Goal: Obtain resource: Obtain resource

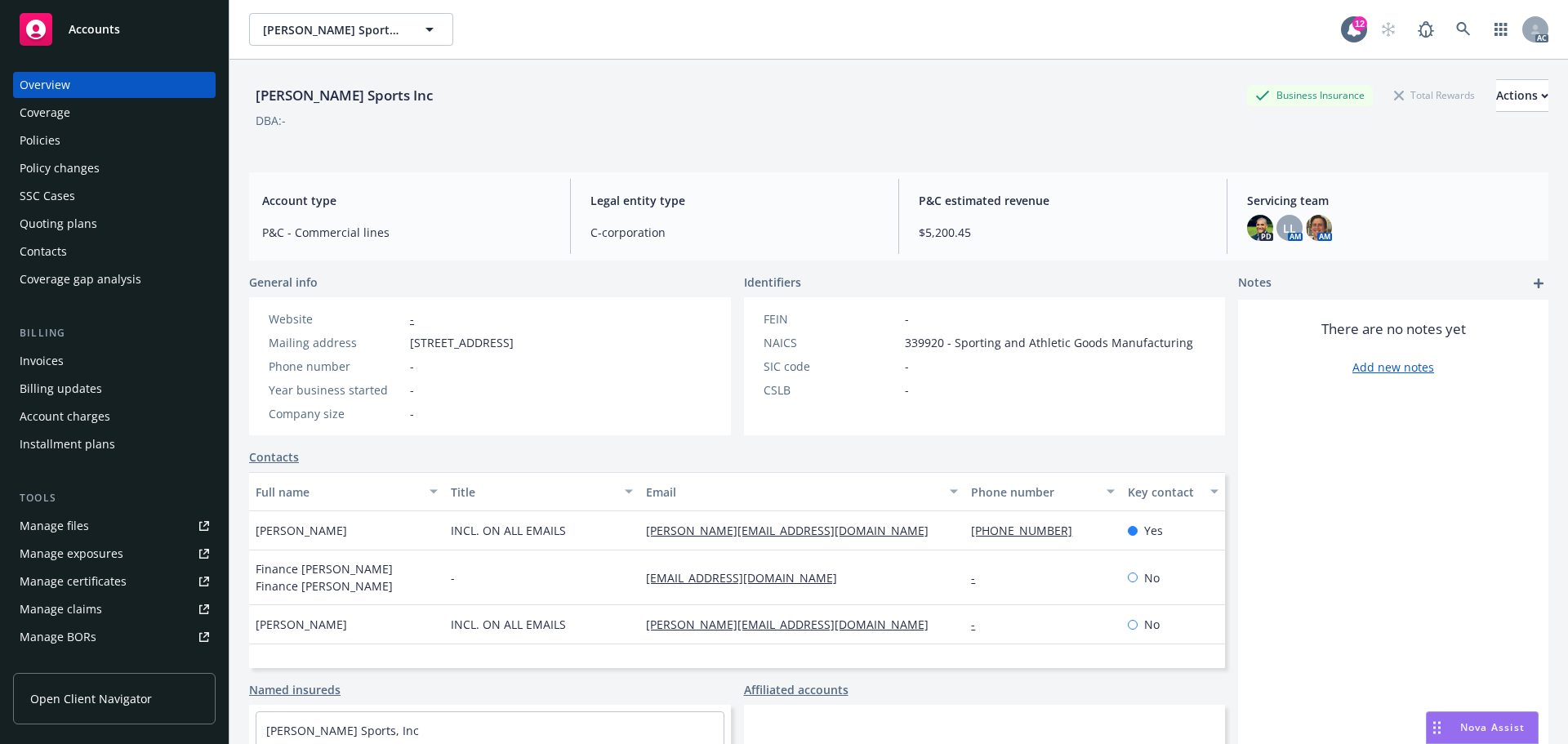
click at [1107, 385] on div "CSLB -" at bounding box center [978, 390] width 442 height 18
click at [1060, 407] on div "FEIN - NAICS 339920 - Sporting and Athletic Goods Manufacturing SIC code - CSLB…" at bounding box center [978, 366] width 469 height 138
click at [1116, 427] on div "FEIN - NAICS 339920 - Sporting and Athletic Goods Manufacturing SIC code - CSLB…" at bounding box center [978, 366] width 469 height 138
click at [52, 137] on div "Policies" at bounding box center [40, 141] width 41 height 26
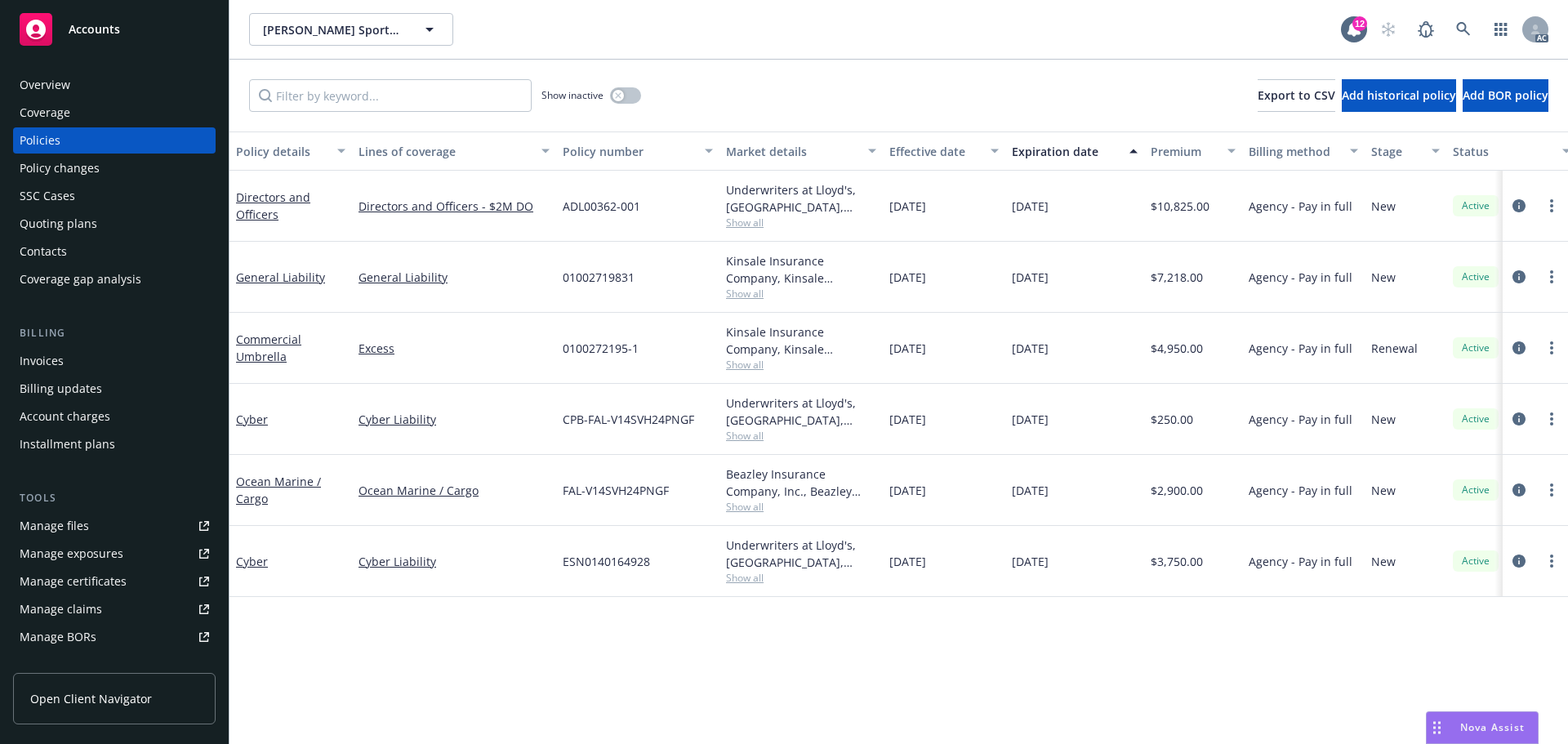
drag, startPoint x: 1100, startPoint y: 269, endPoint x: 1012, endPoint y: 272, distance: 88.1
click at [1012, 272] on div "11/27/2025" at bounding box center [1075, 277] width 139 height 71
copy span "11/27/2025"
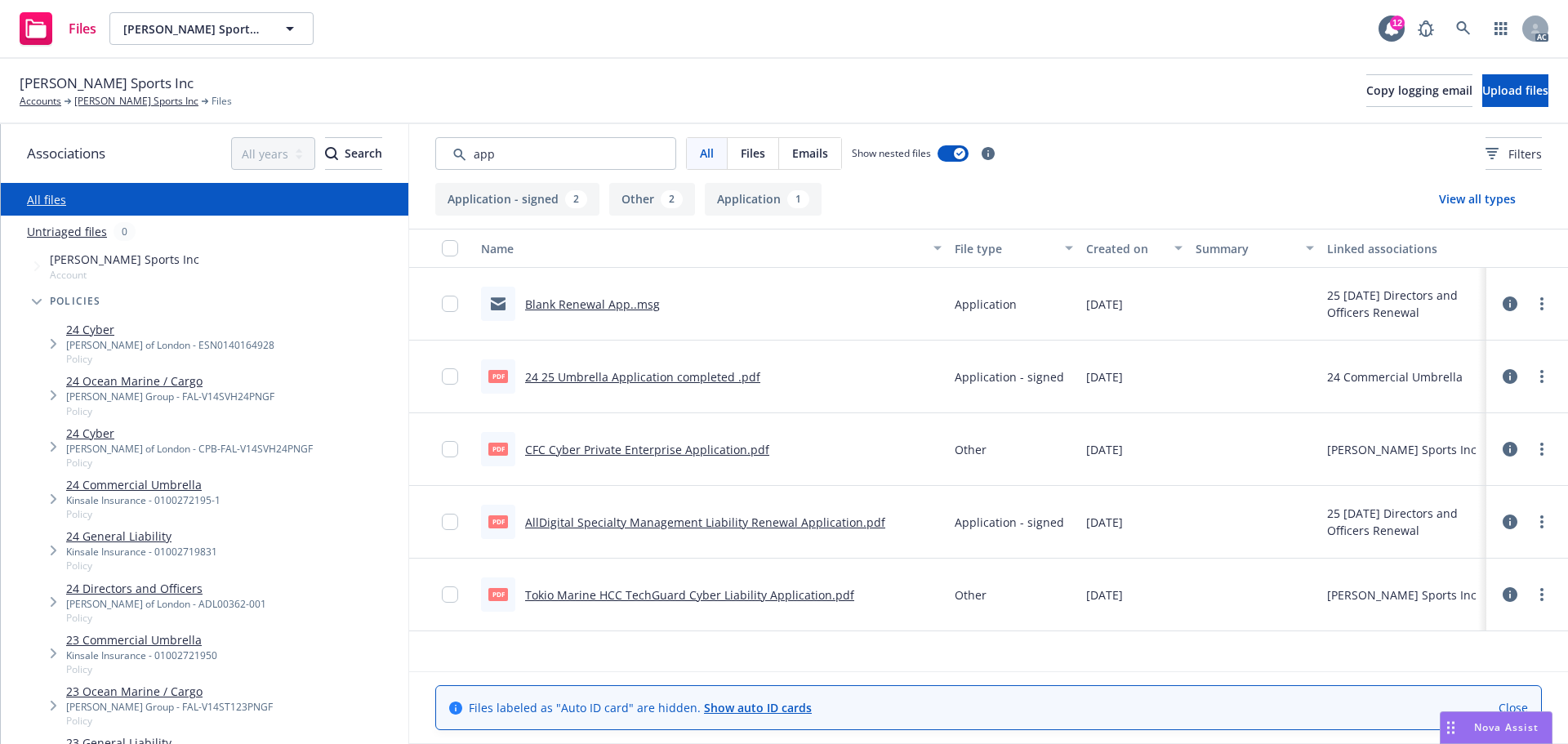
click at [156, 490] on link "24 Commercial Umbrella" at bounding box center [142, 485] width 154 height 18
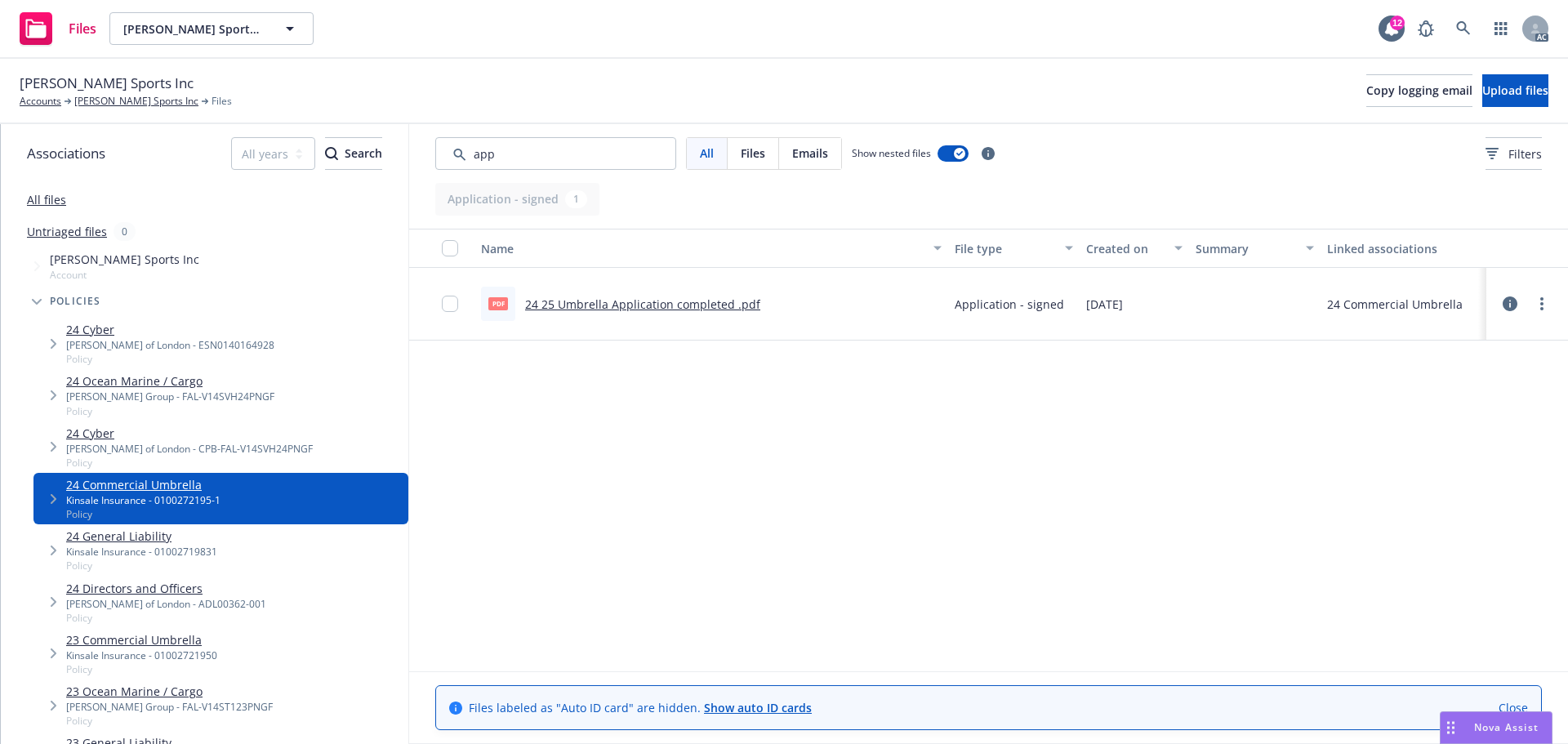
click at [698, 306] on link "24 25 Umbrella Application completed .pdf" at bounding box center [643, 304] width 235 height 16
drag, startPoint x: 528, startPoint y: 153, endPoint x: 411, endPoint y: 158, distance: 117.1
click at [411, 158] on div "All Files Emails Show nested files Filters" at bounding box center [988, 154] width 1158 height 59
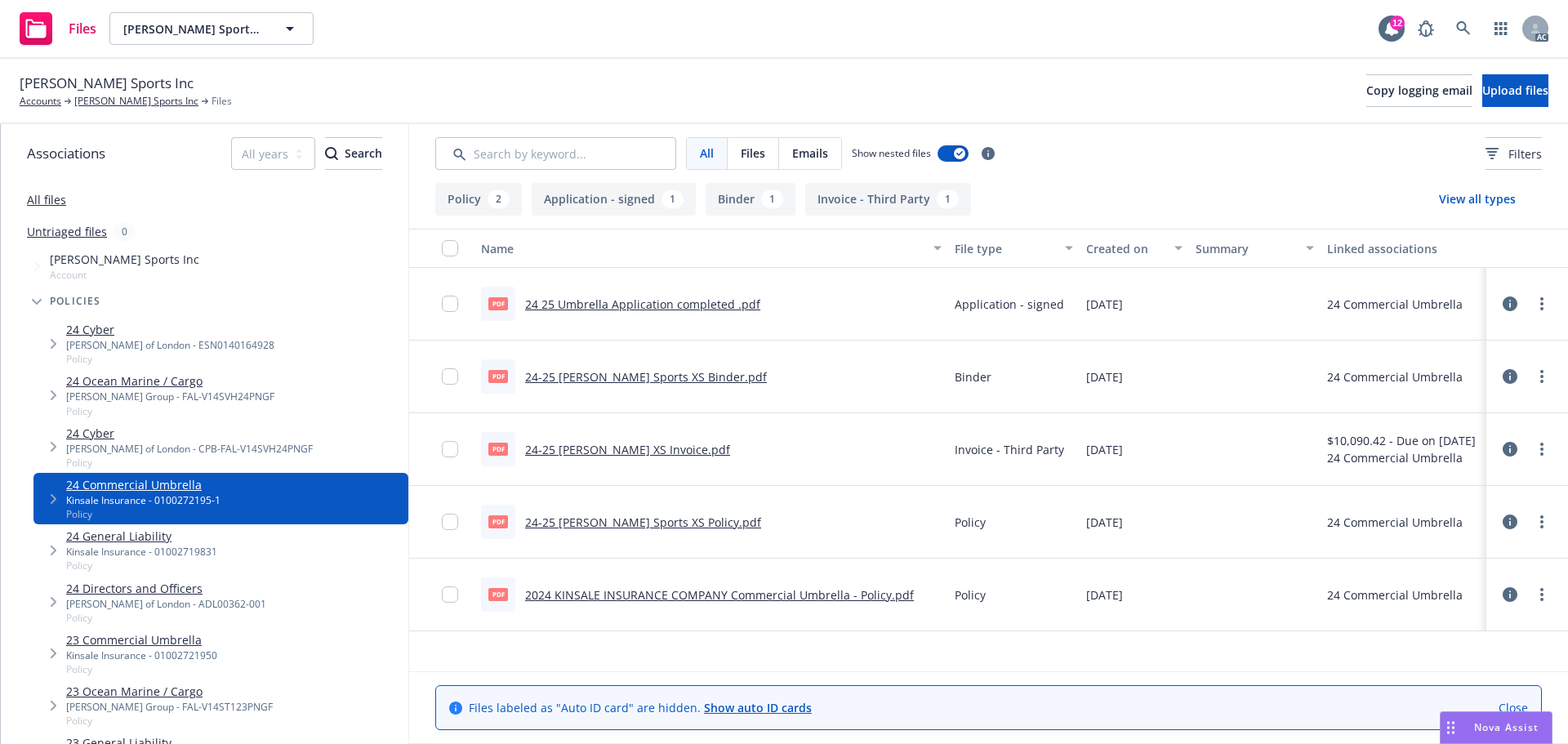
click at [656, 518] on link "24-25 [PERSON_NAME] Sports XS Policy.pdf" at bounding box center [643, 522] width 236 height 16
click at [601, 594] on link "2024 KINSALE INSURANCE COMPANY Commercial Umbrella - Policy.pdf" at bounding box center [720, 595] width 389 height 16
click at [130, 539] on link "24 General Liability" at bounding box center [141, 536] width 151 height 18
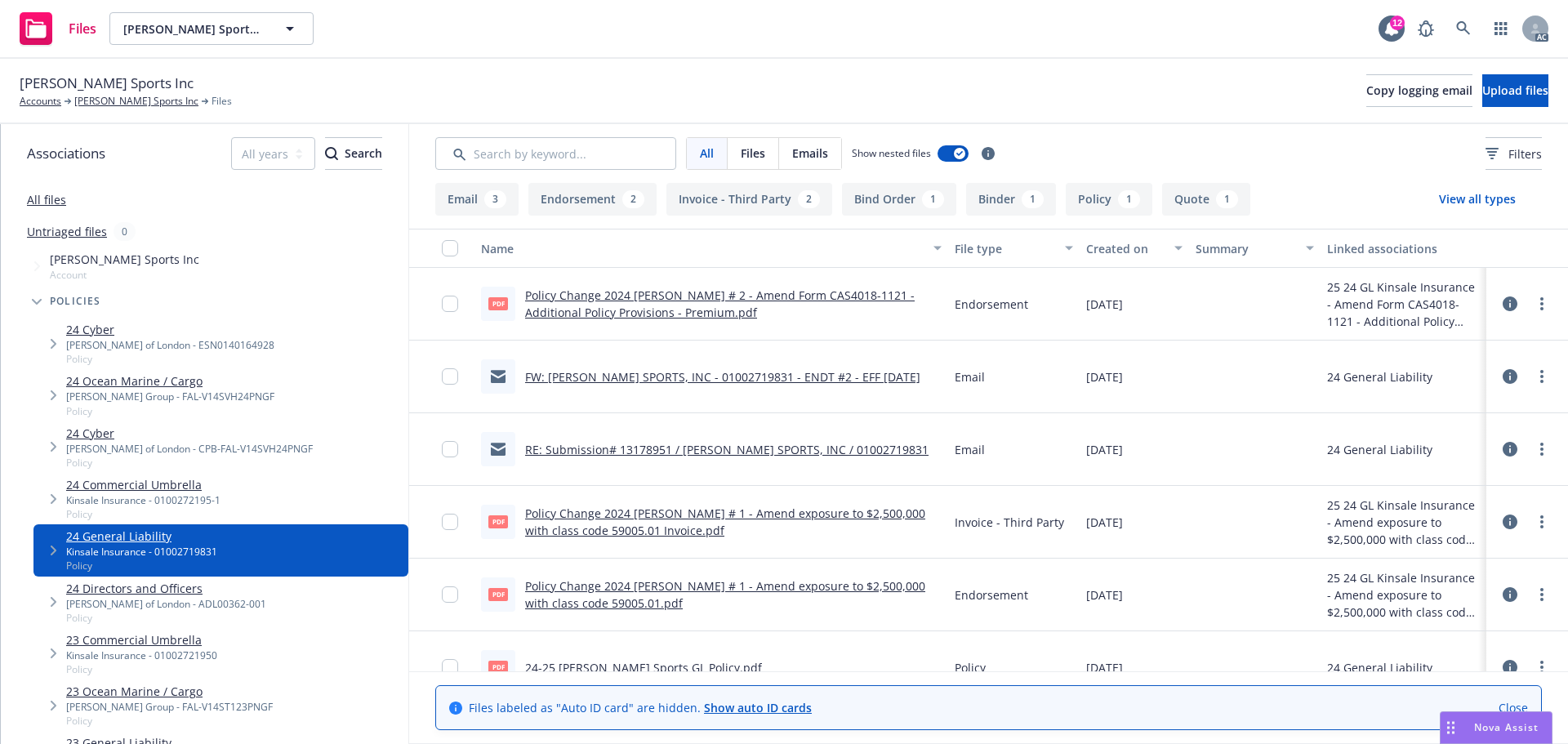
click at [599, 192] on button "Endorsement 2" at bounding box center [592, 199] width 129 height 32
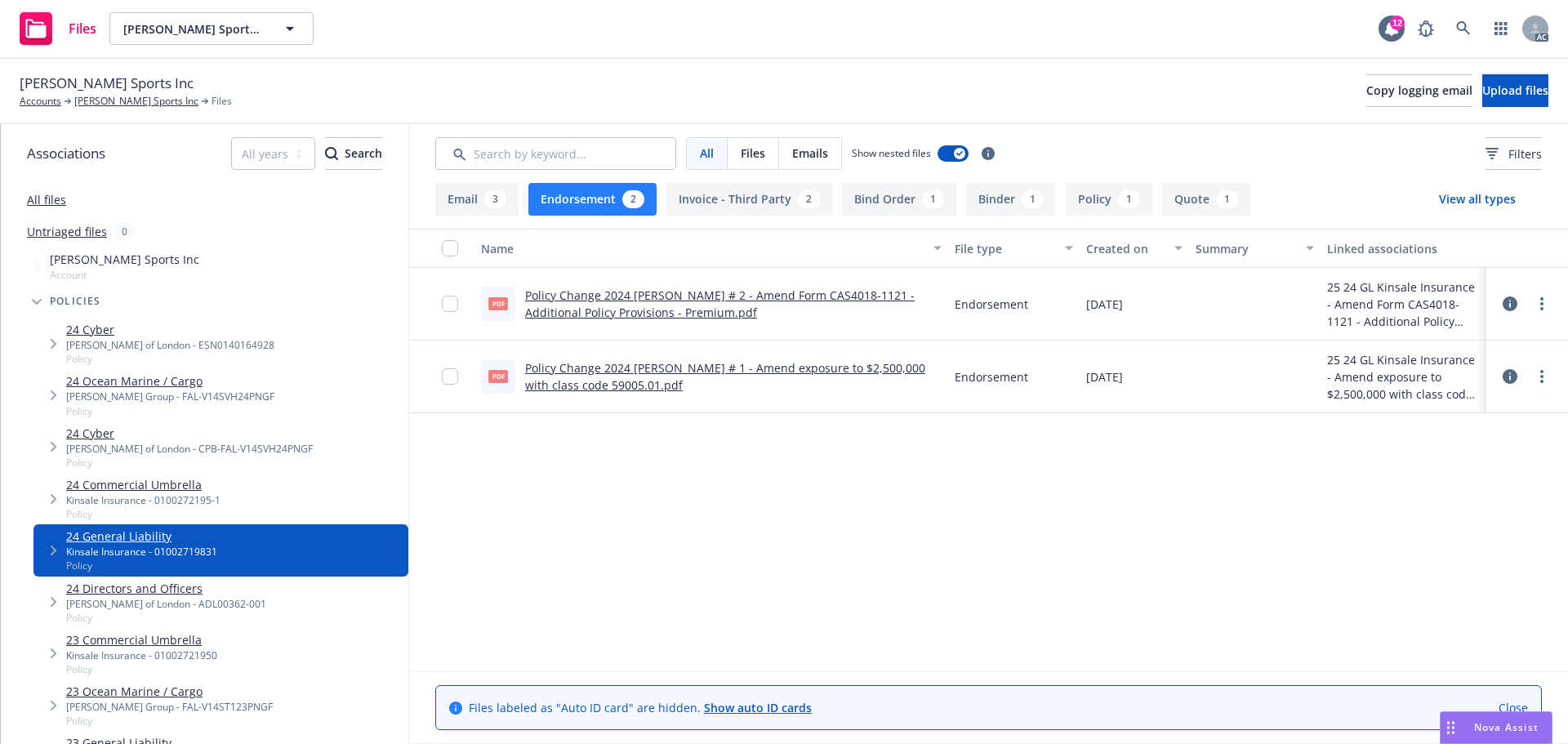
click at [178, 385] on link "24 Ocean Marine / Cargo" at bounding box center [169, 380] width 208 height 18
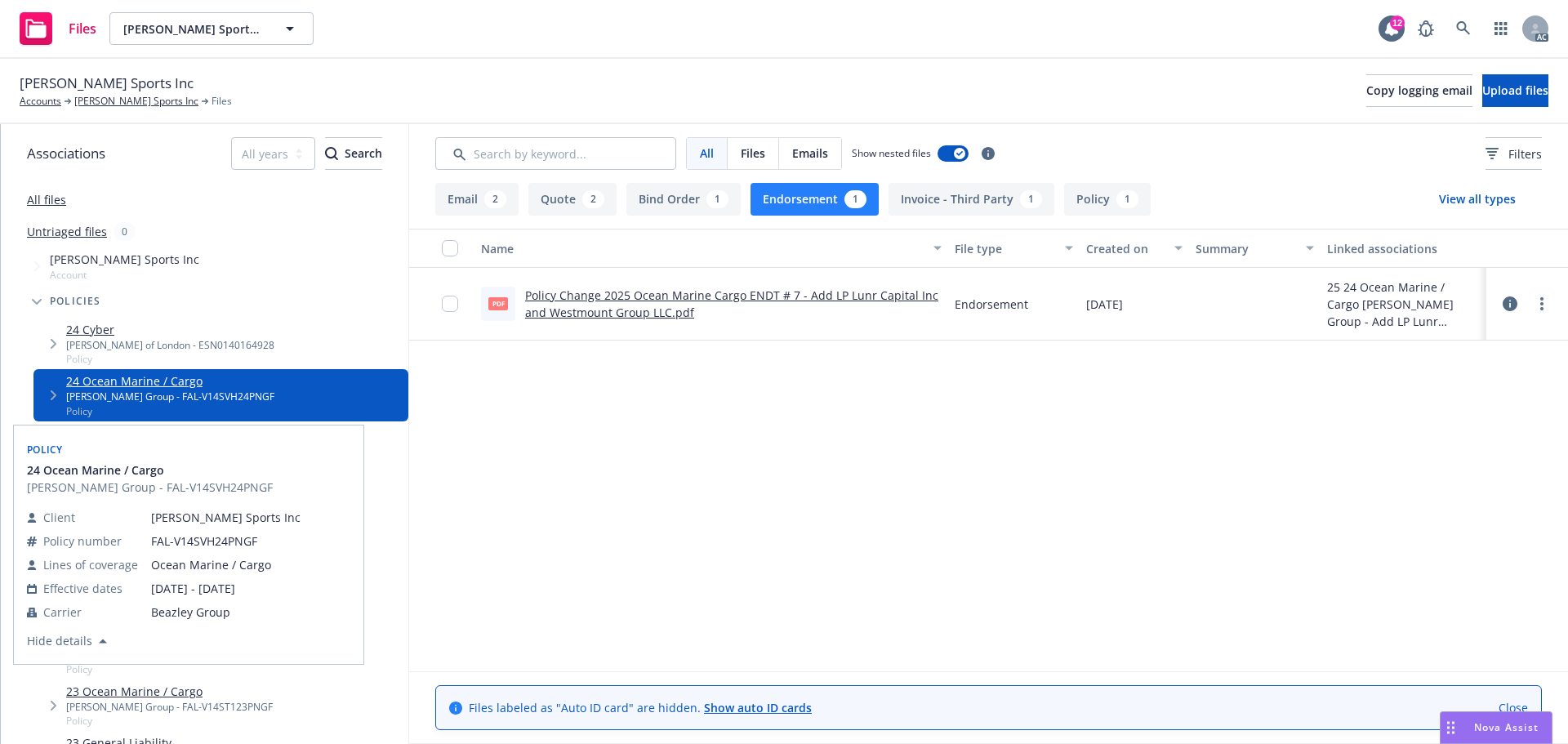
click at [852, 192] on div "1" at bounding box center [856, 199] width 22 height 18
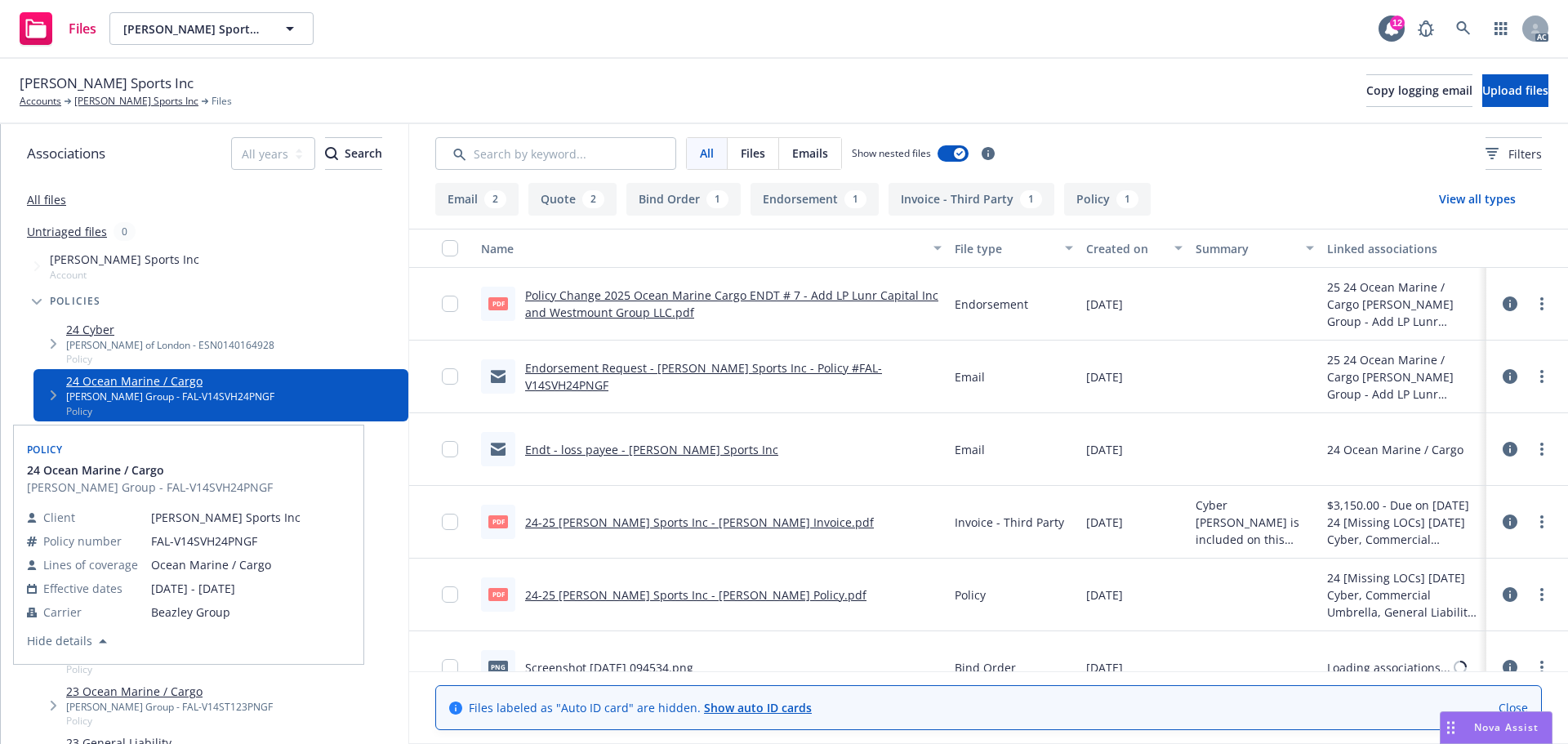
click at [1094, 199] on button "Policy 1" at bounding box center [1107, 199] width 87 height 32
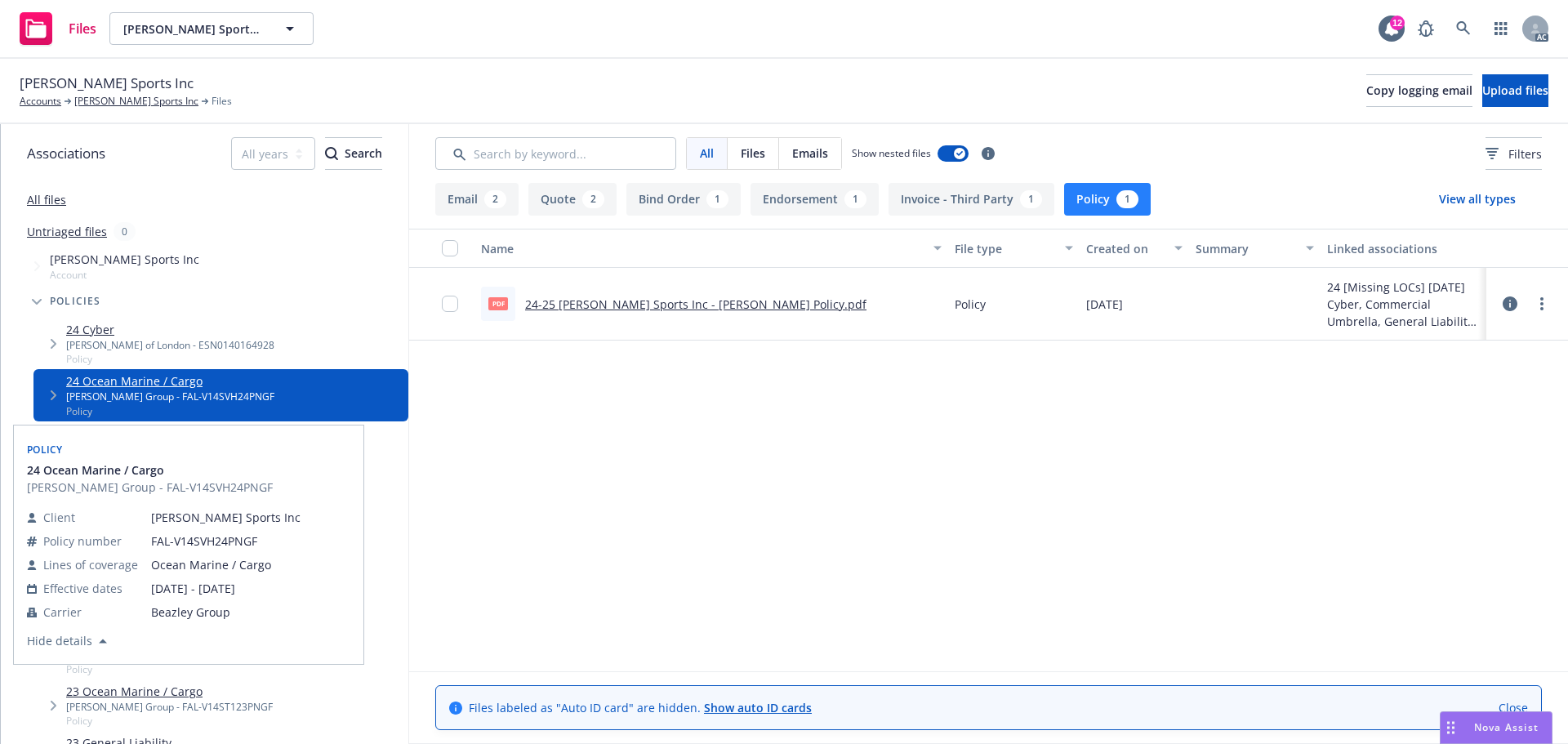
click at [581, 302] on link "24-25 [PERSON_NAME] Sports Inc - [PERSON_NAME] Policy.pdf" at bounding box center [696, 304] width 341 height 16
click at [830, 205] on button "Endorsement 1" at bounding box center [814, 199] width 129 height 32
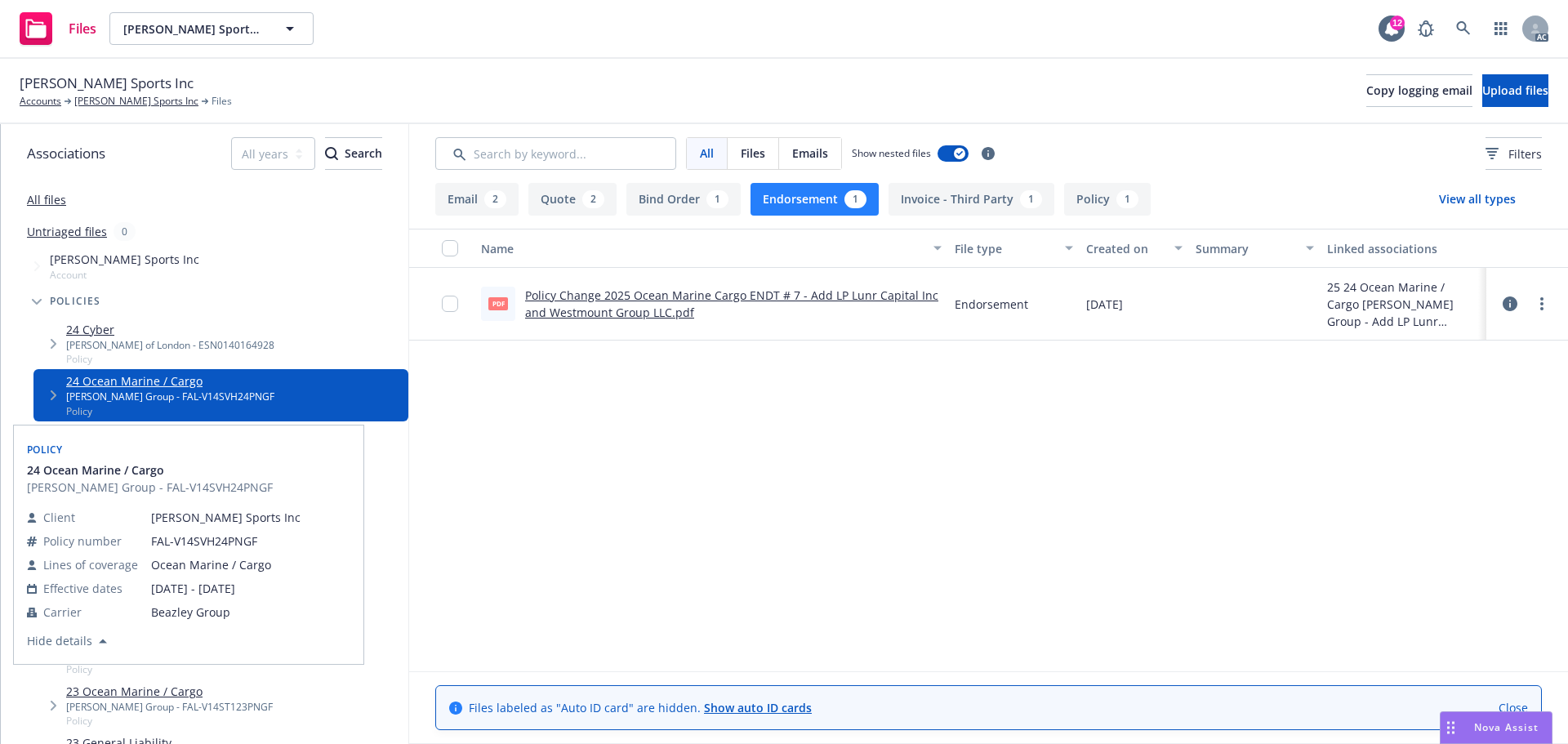
click at [622, 309] on link "Policy Change 2025 Ocean Marine Cargo ENDT # 7 - Add LP Lunr Capital Inc and We…" at bounding box center [732, 304] width 414 height 32
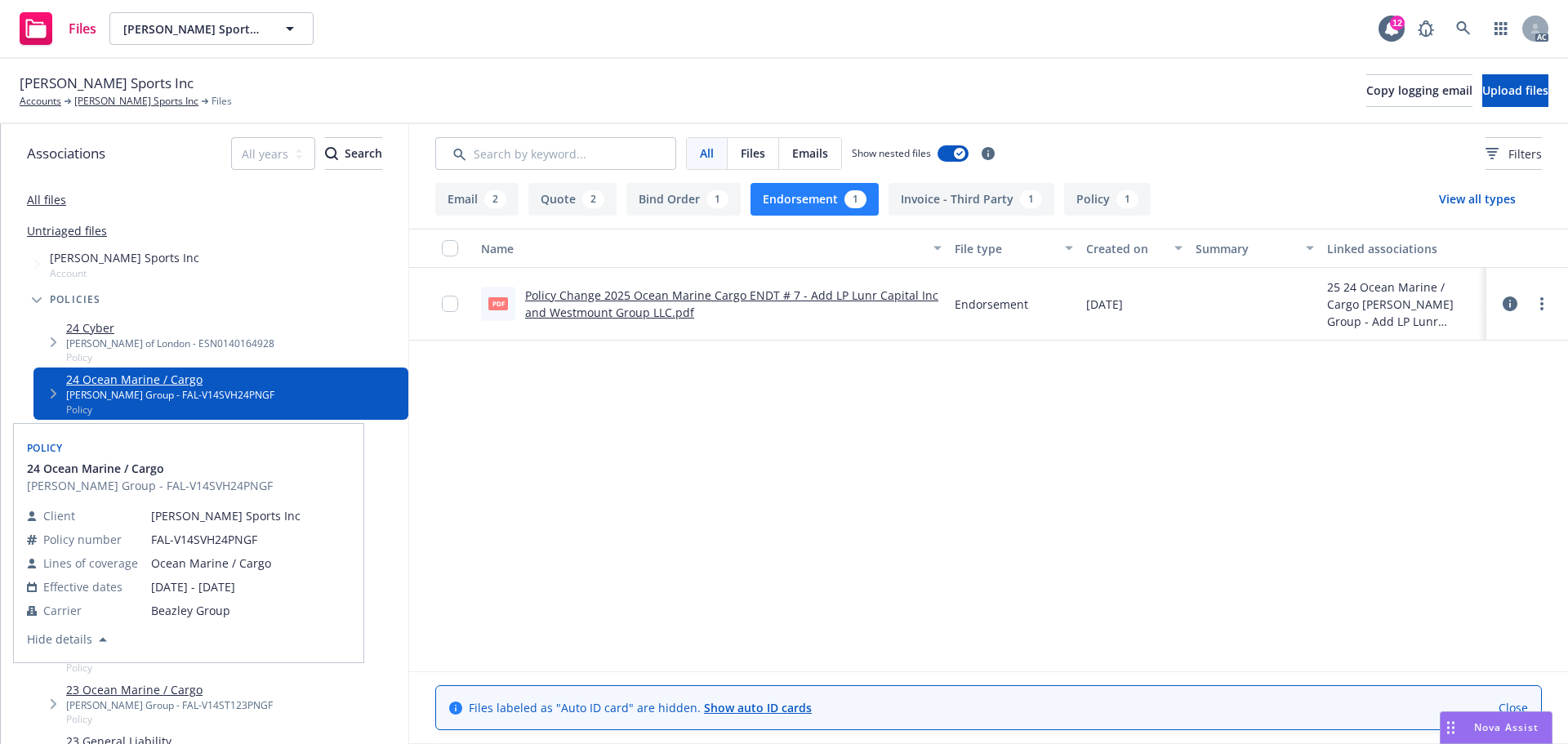
click at [1506, 308] on icon at bounding box center [1510, 304] width 15 height 15
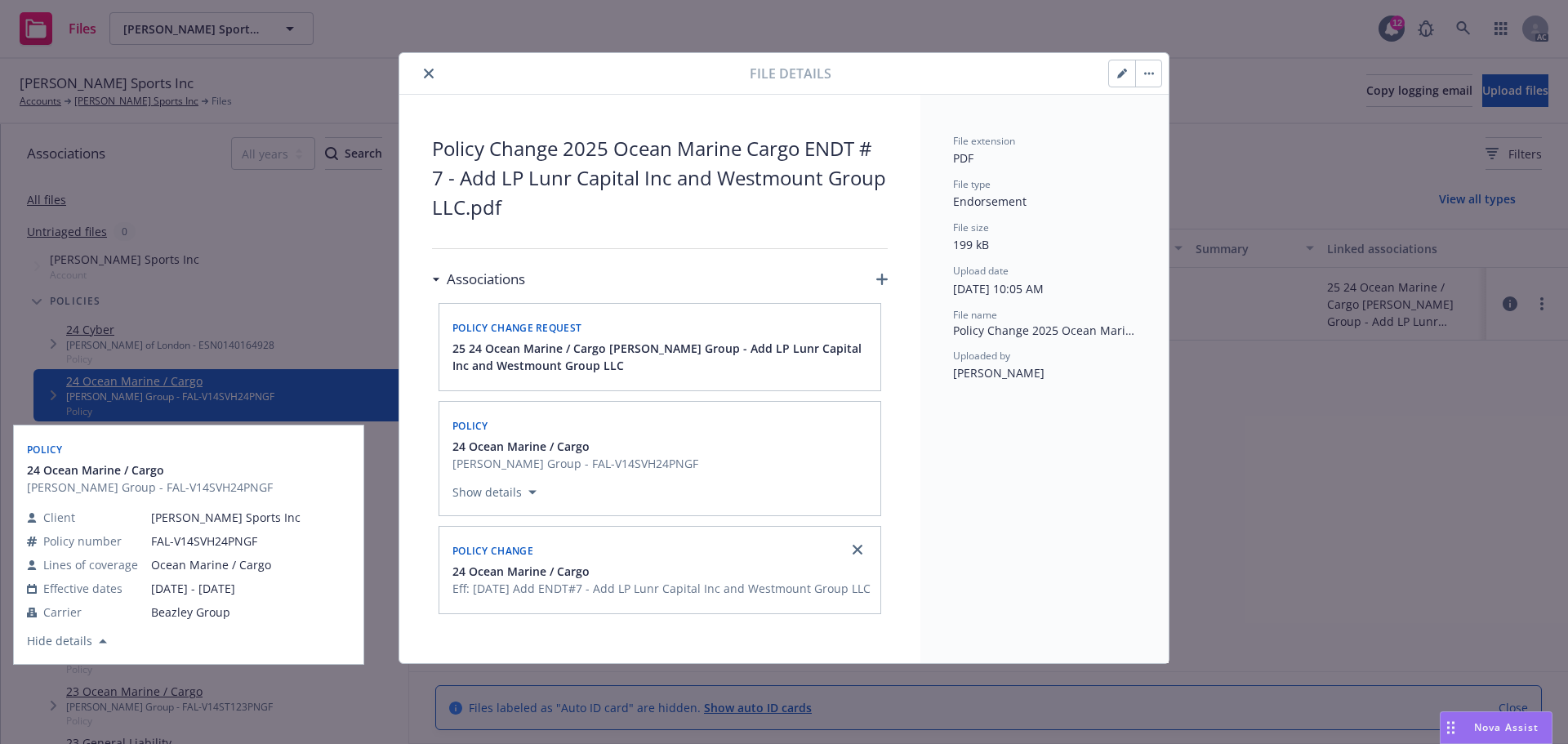
click at [418, 64] on div at bounding box center [578, 73] width 344 height 19
